Goal: Task Accomplishment & Management: Manage account settings

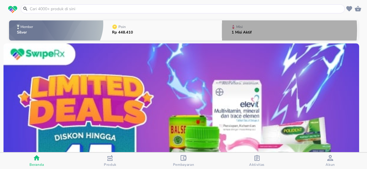
click at [233, 31] on p "1 Misi Aktif" at bounding box center [241, 33] width 20 height 4
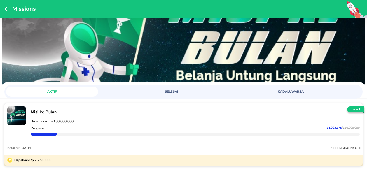
click at [166, 94] on span "SELESAI" at bounding box center [171, 91] width 85 height 4
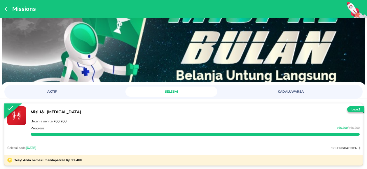
click at [301, 91] on span "KADALUWARSA" at bounding box center [290, 91] width 85 height 4
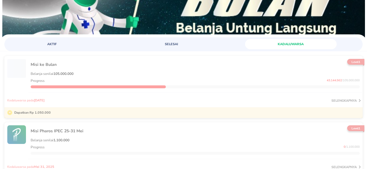
scroll to position [49, 0]
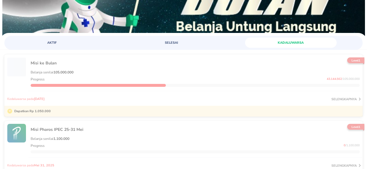
click at [238, 83] on div at bounding box center [194, 85] width 331 height 5
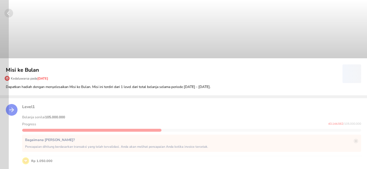
click at [11, 13] on circle "button" at bounding box center [8, 13] width 9 height 9
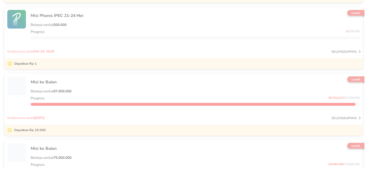
scroll to position [231, 0]
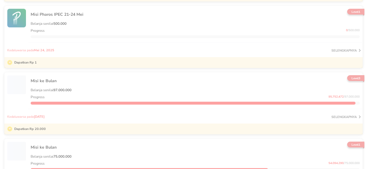
click at [199, 98] on div "Progress 95.752.472 / 97.000.000" at bounding box center [194, 97] width 331 height 7
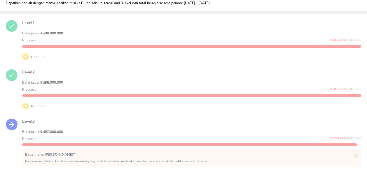
scroll to position [84, 0]
